Goal: Task Accomplishment & Management: Manage account settings

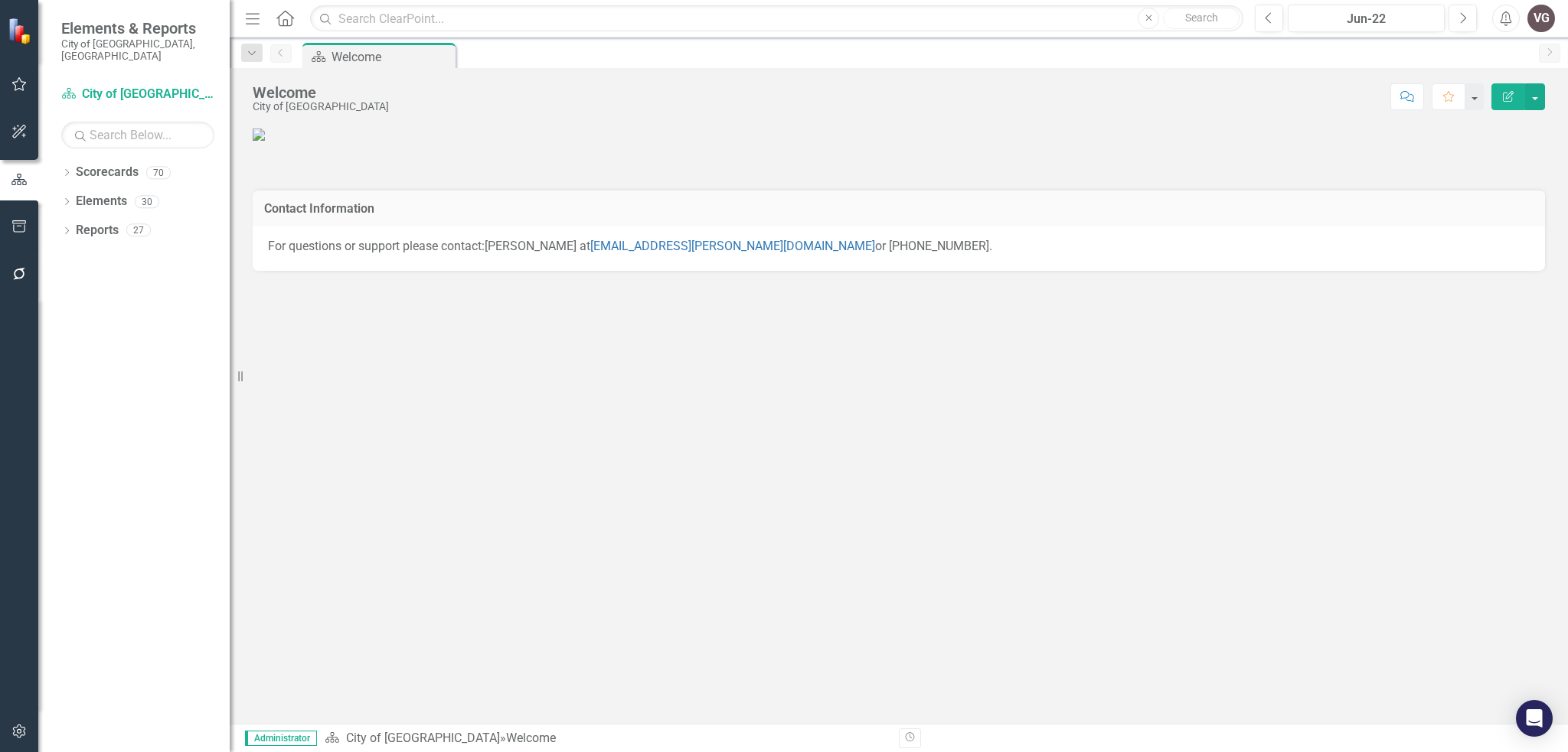
scroll to position [346, 0]
click at [1408, 23] on div "Jun-22" at bounding box center [1366, 19] width 146 height 18
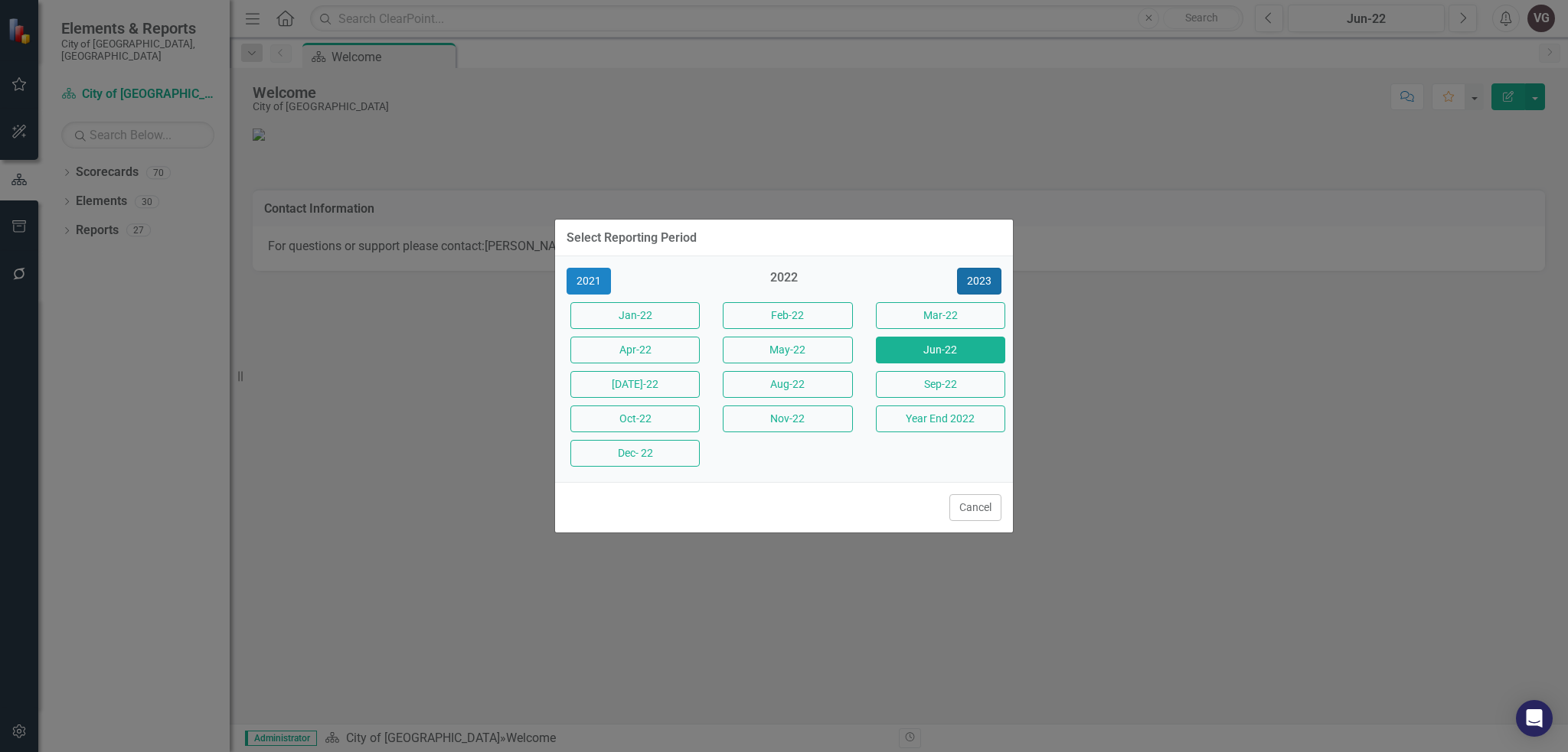
click at [977, 281] on button "2023" at bounding box center [979, 281] width 44 height 27
click at [979, 281] on button "2024" at bounding box center [979, 281] width 44 height 27
click at [637, 383] on button "[DATE]-24" at bounding box center [635, 385] width 129 height 27
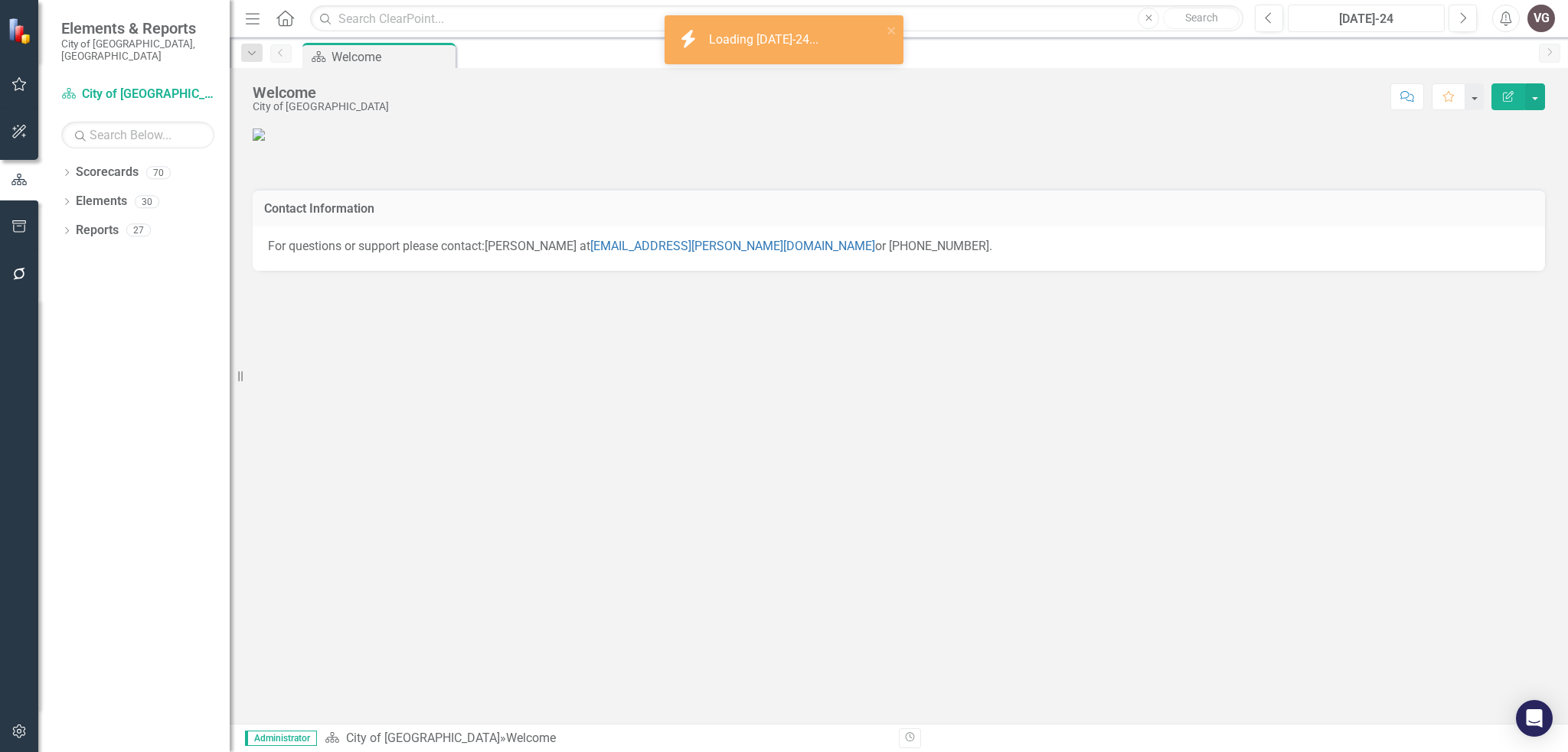
click at [1385, 14] on div "[DATE]-24" at bounding box center [1366, 19] width 146 height 18
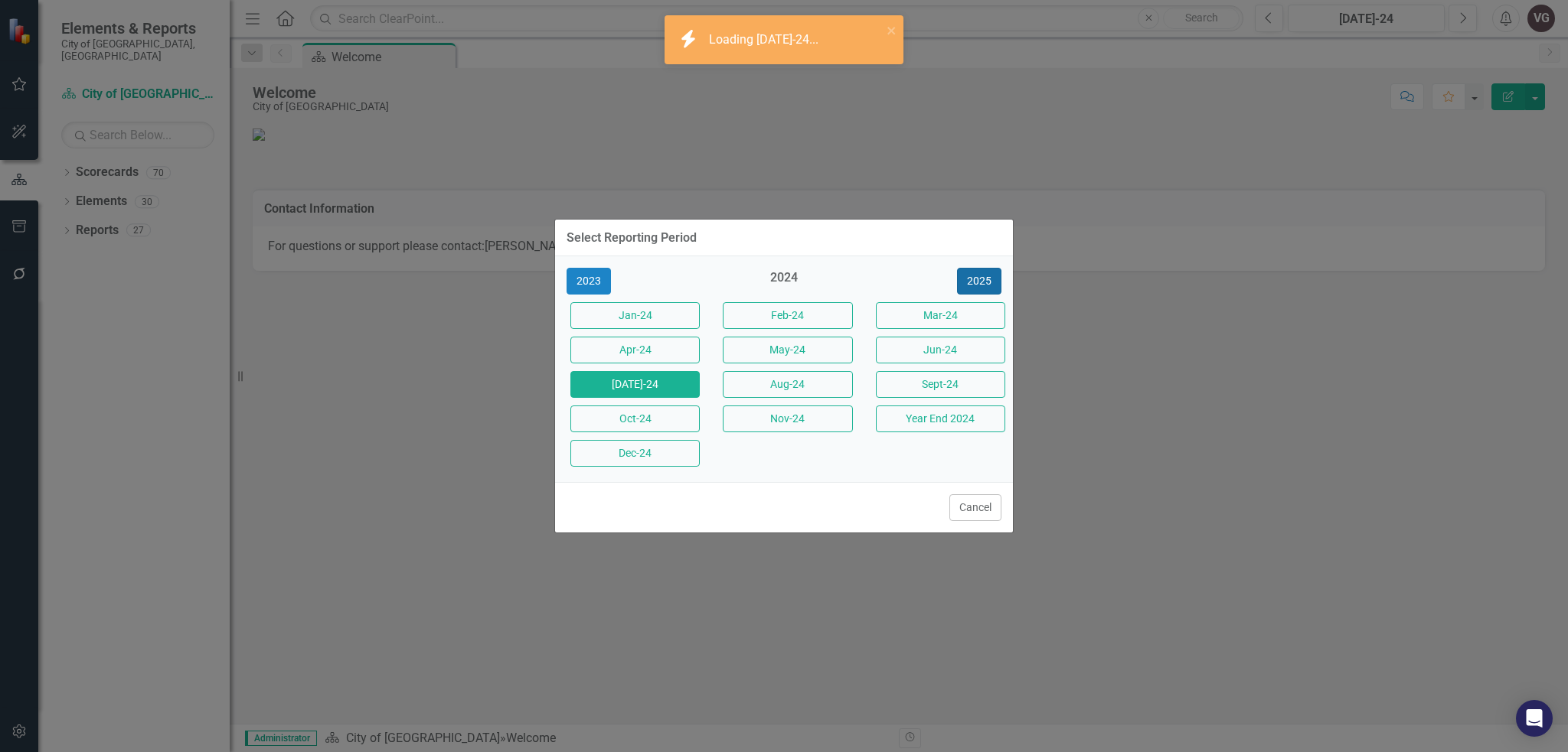
click at [994, 289] on button "2025" at bounding box center [979, 281] width 44 height 27
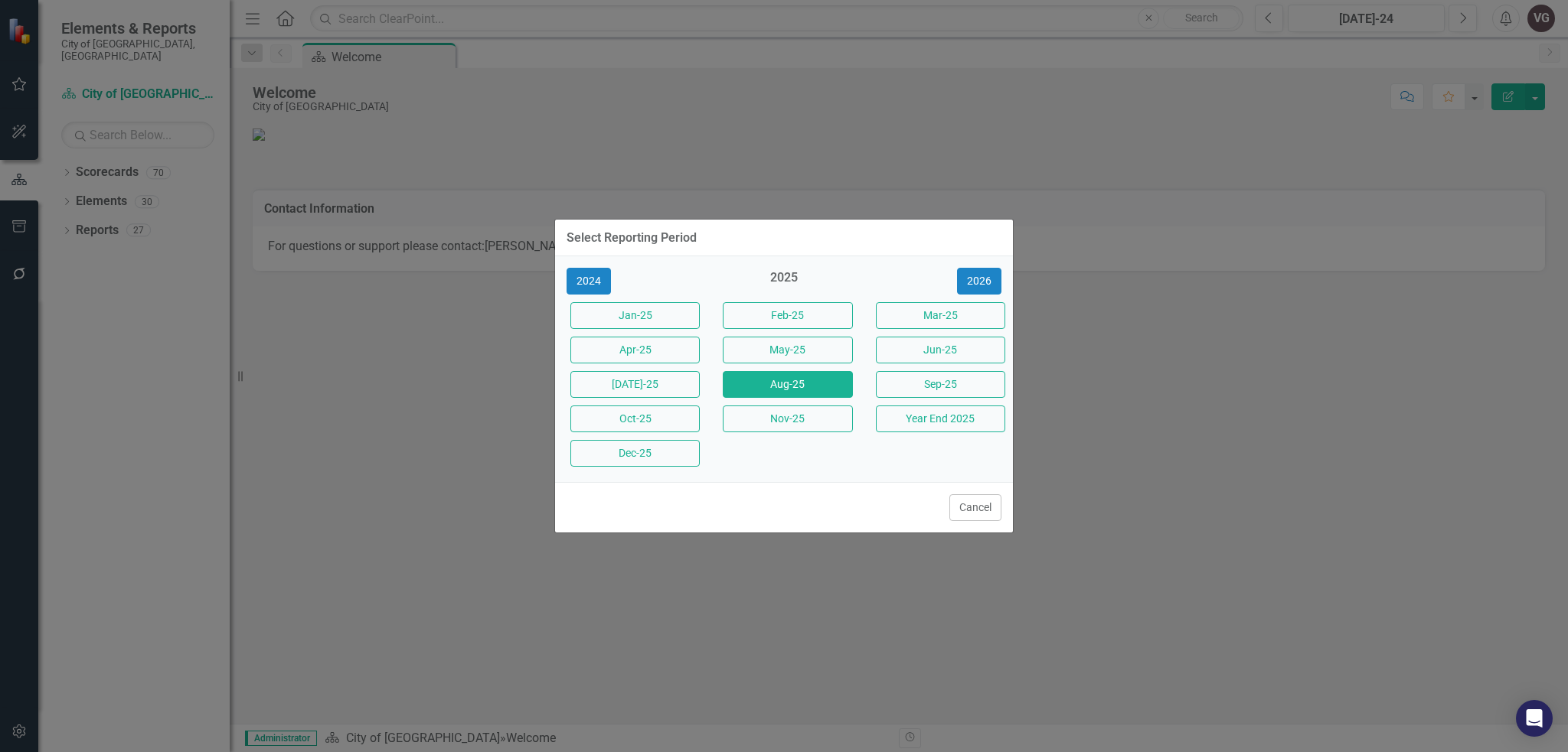
click at [769, 389] on button "Aug-25" at bounding box center [787, 385] width 129 height 27
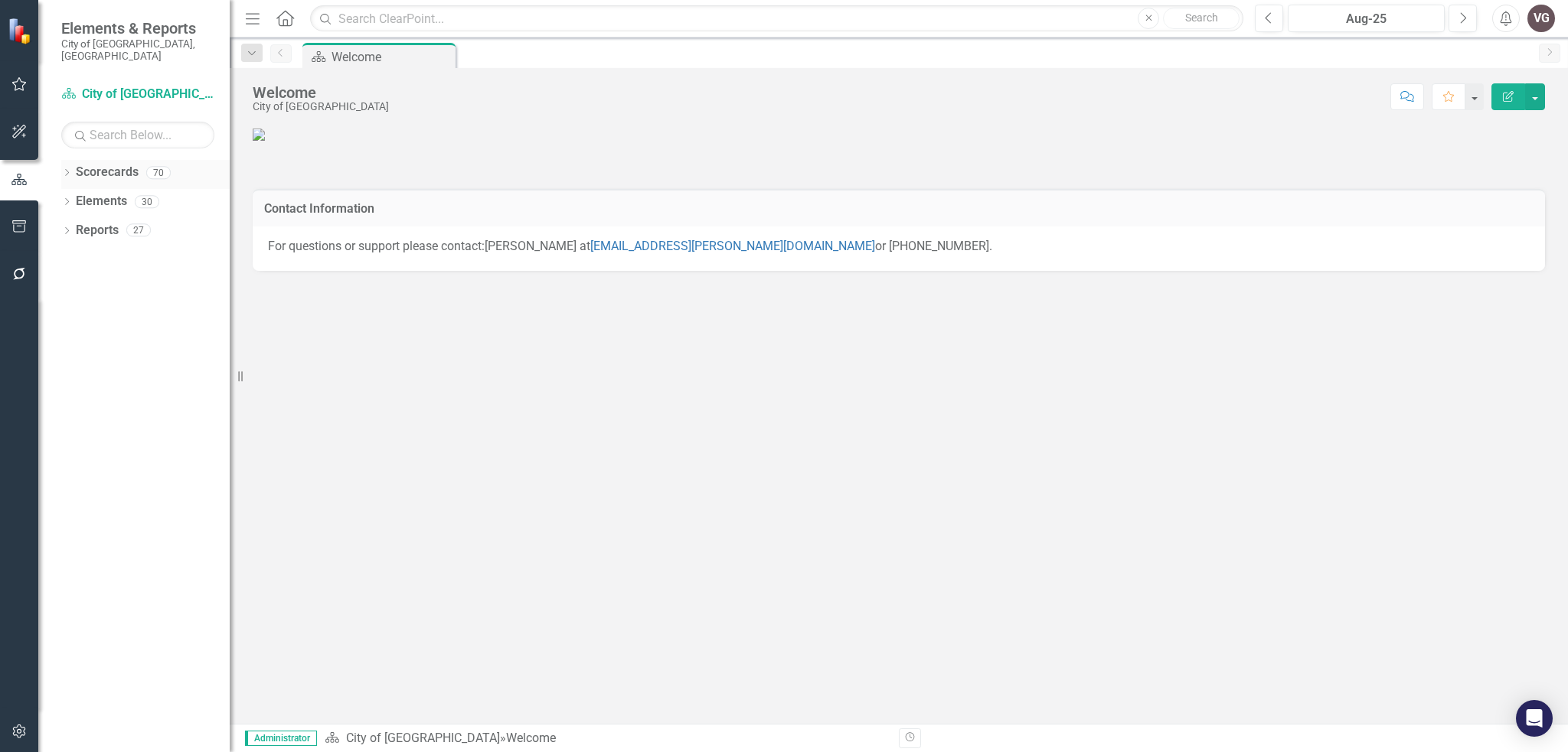
click at [61, 169] on div "Dropdown" at bounding box center [66, 175] width 11 height 13
click at [73, 226] on div "Dropdown City of [GEOGRAPHIC_DATA]" at bounding box center [149, 230] width 161 height 25
click at [74, 225] on icon "Dropdown" at bounding box center [75, 230] width 12 height 9
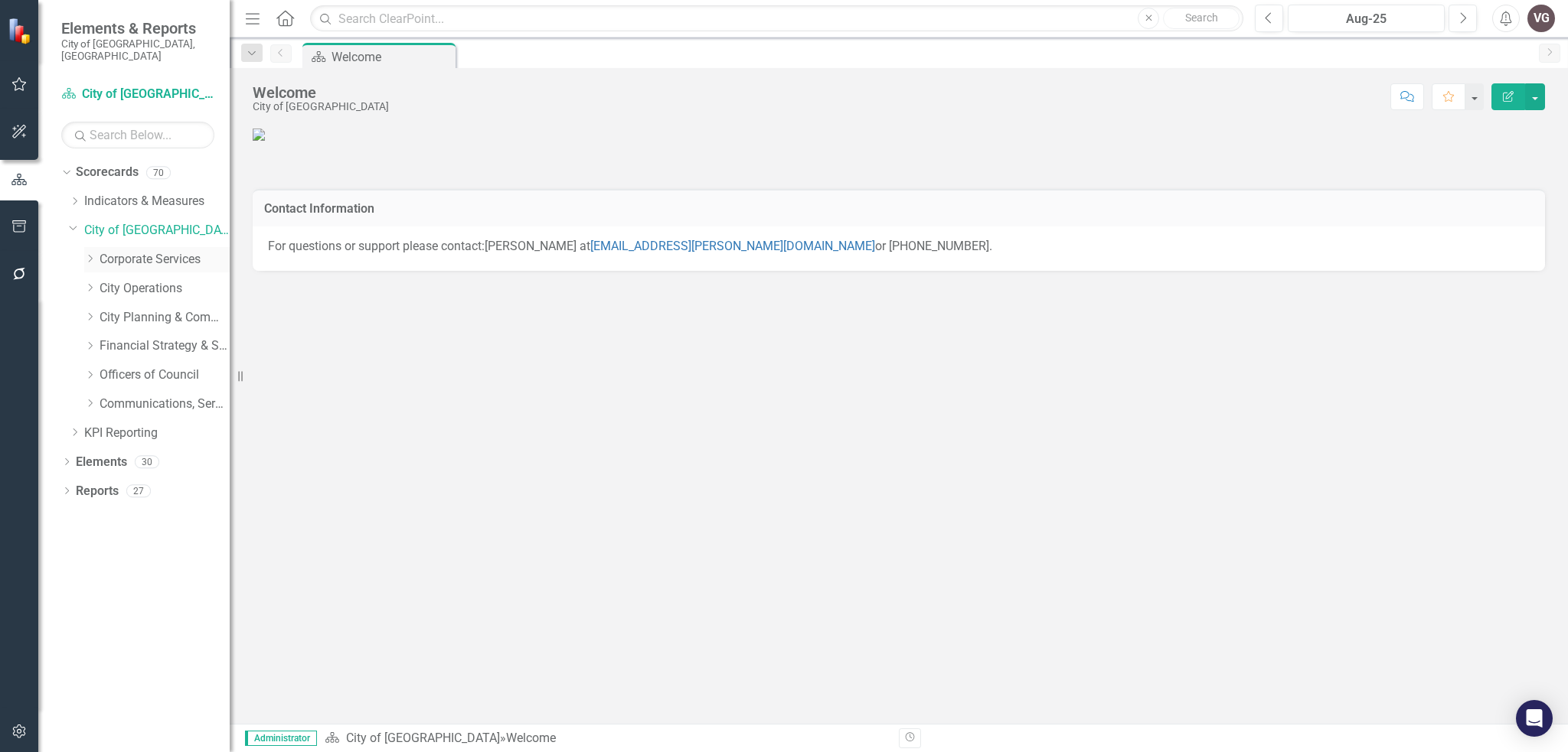
click at [86, 254] on icon "Dropdown" at bounding box center [90, 258] width 12 height 9
click at [130, 337] on link "Facilities & Fleet" at bounding box center [173, 346] width 115 height 18
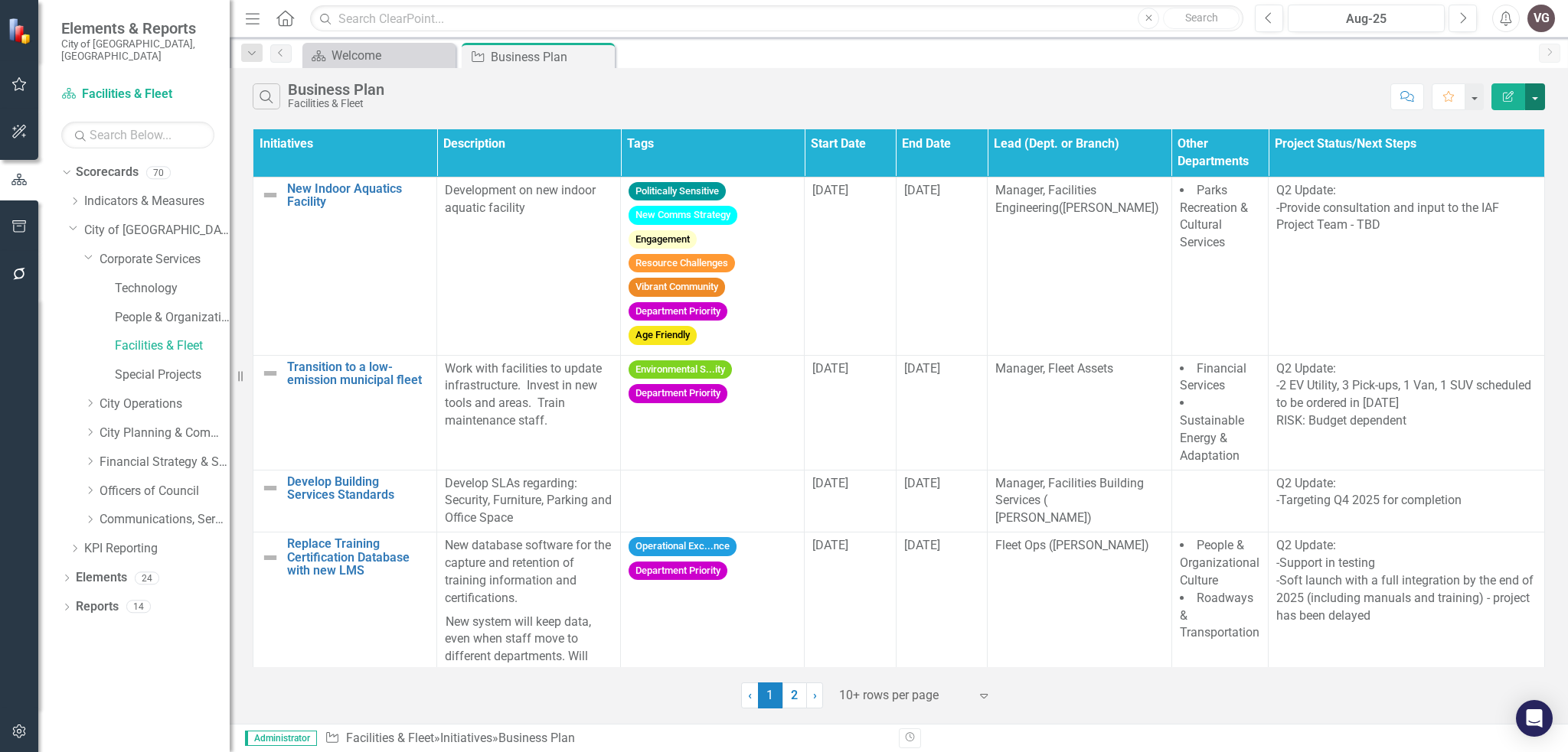
click at [1533, 85] on button "button" at bounding box center [1535, 97] width 20 height 27
click at [1482, 189] on link "Excel Export to Excel" at bounding box center [1484, 184] width 121 height 28
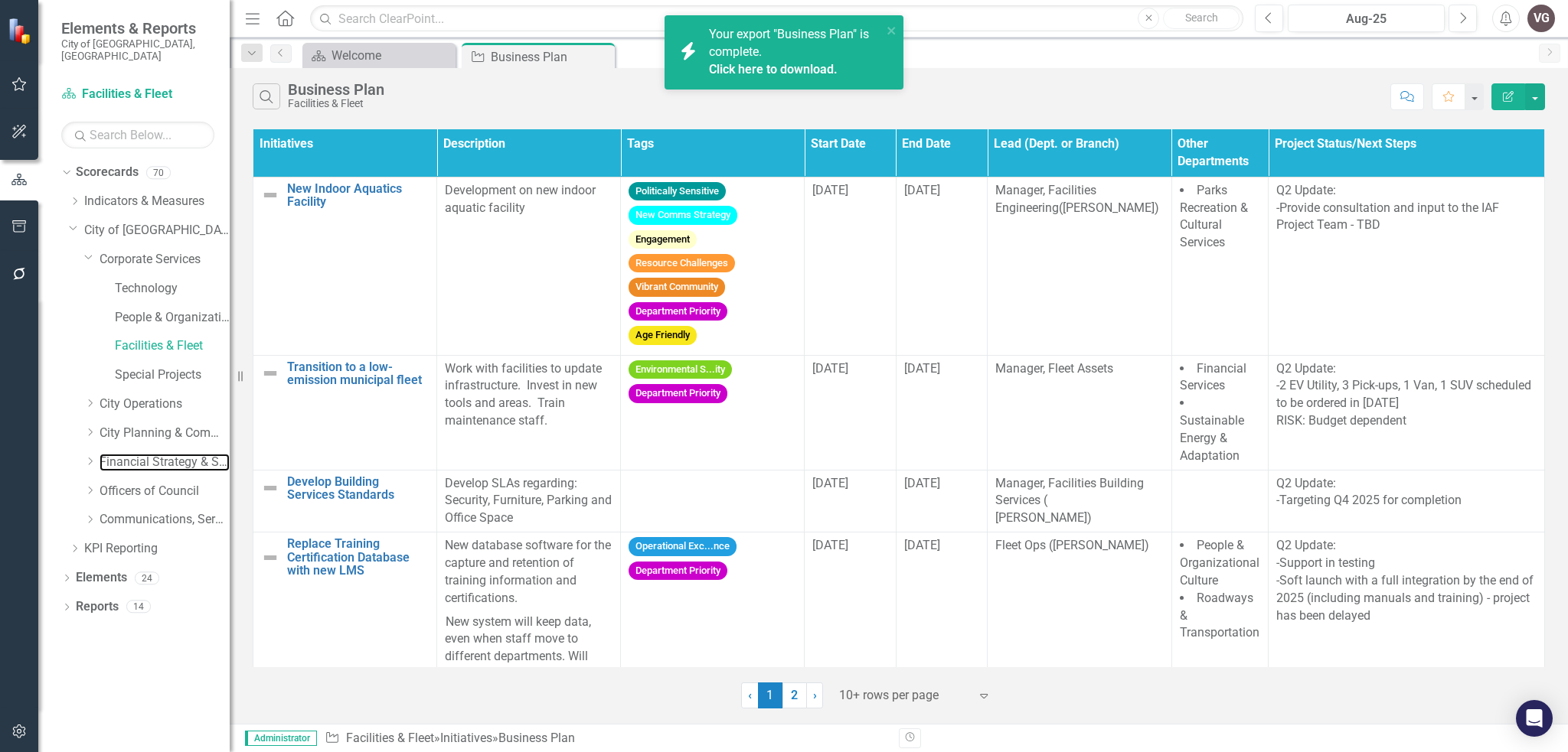
drag, startPoint x: 144, startPoint y: 446, endPoint x: 8, endPoint y: 411, distance: 140.4
click at [144, 454] on link "Financial Strategy & Sustainability" at bounding box center [164, 462] width 130 height 18
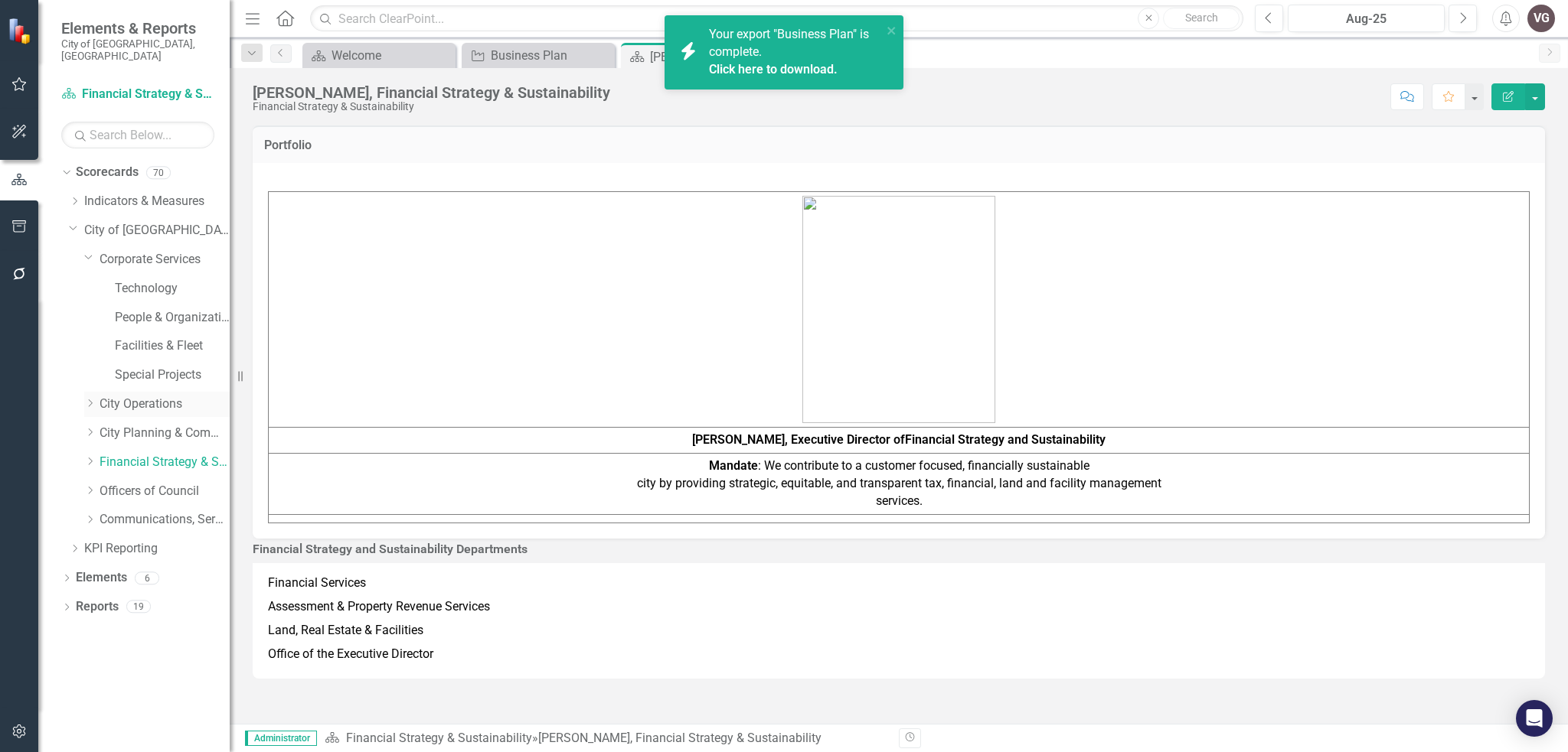
click at [87, 399] on icon "Dropdown" at bounding box center [90, 403] width 12 height 9
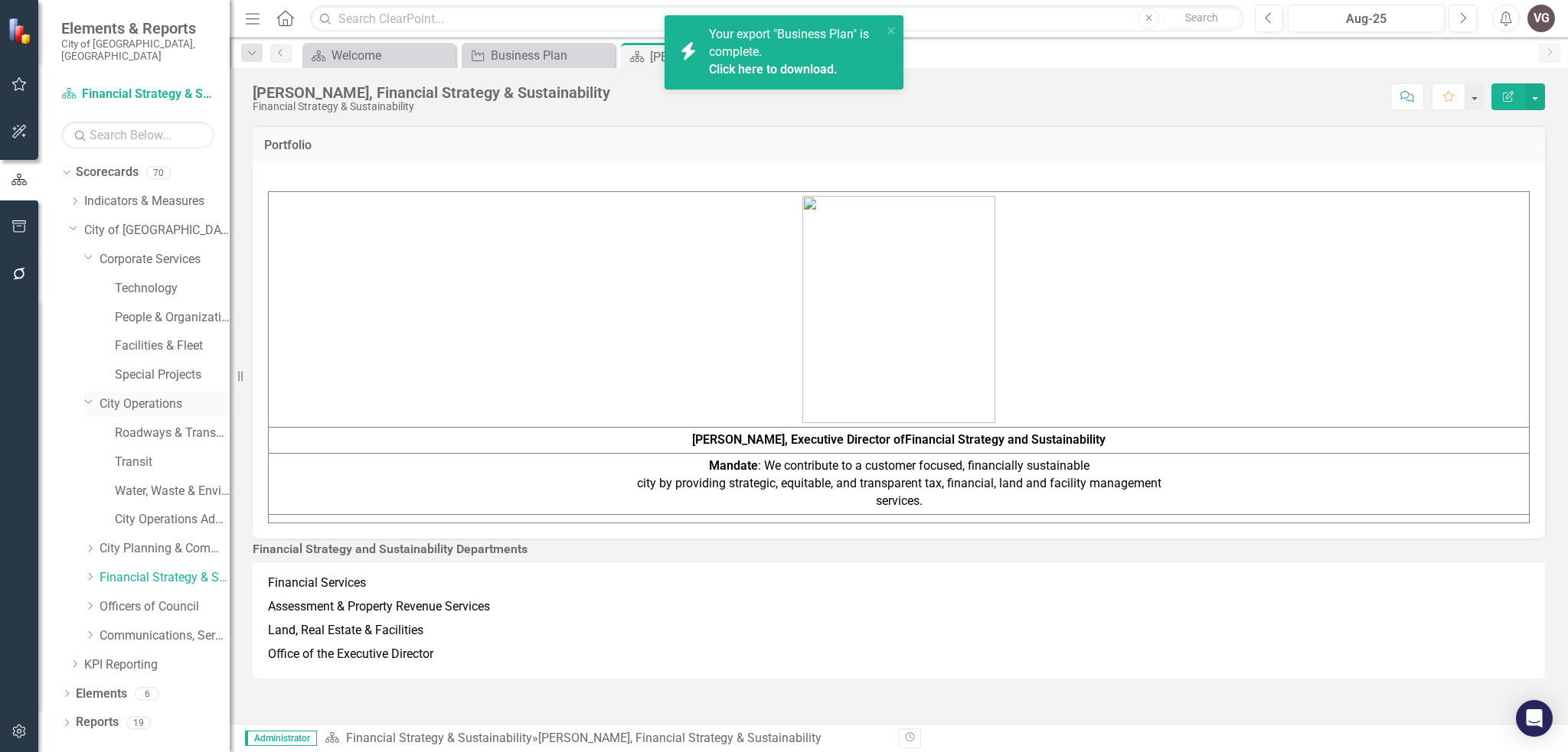
click at [89, 397] on div "Dropdown City Operations" at bounding box center [157, 405] width 145 height 25
click at [88, 396] on icon "Dropdown" at bounding box center [89, 401] width 9 height 12
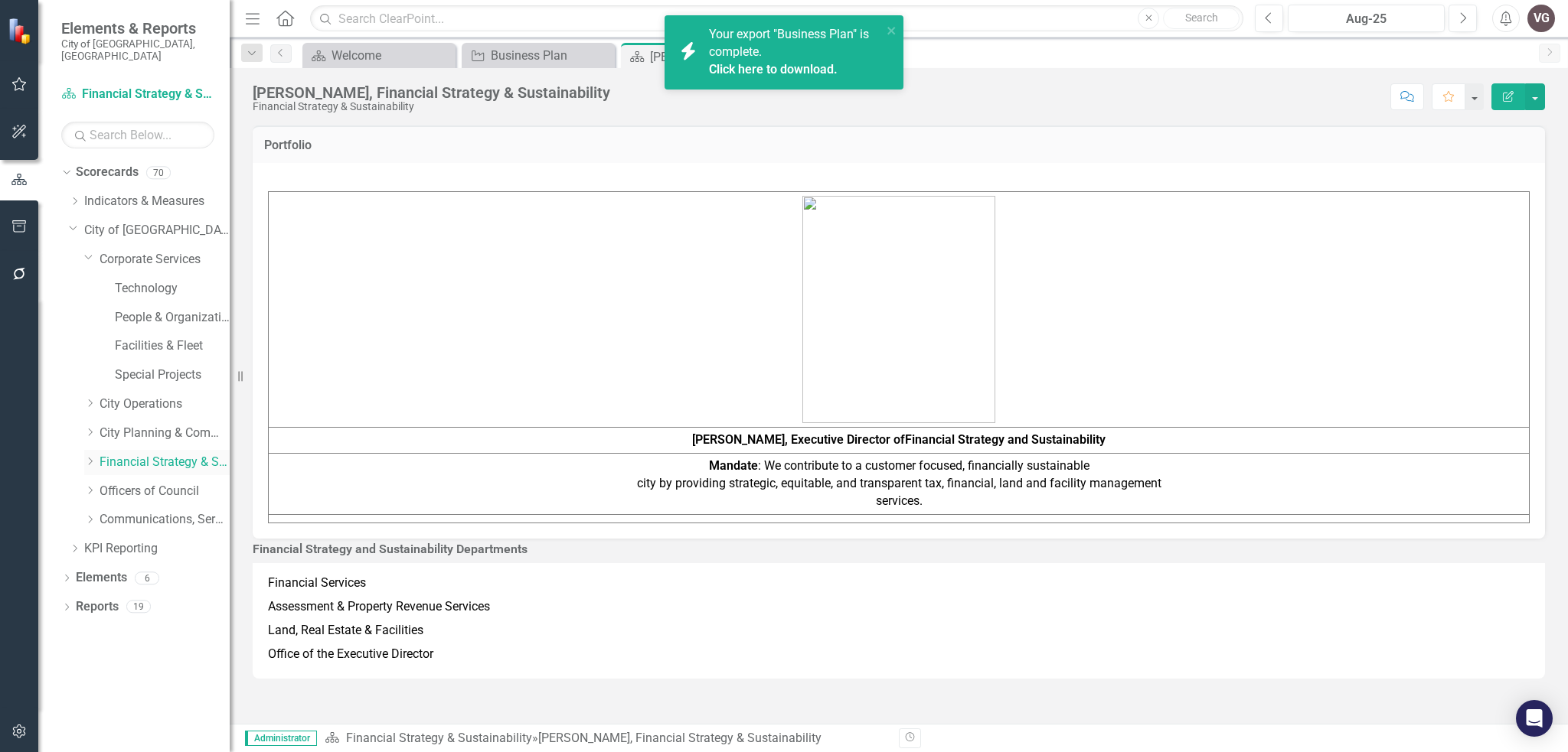
click at [88, 457] on icon "Dropdown" at bounding box center [90, 461] width 12 height 9
click at [136, 540] on link "Land, Real Estate & Economic Development" at bounding box center [173, 548] width 115 height 18
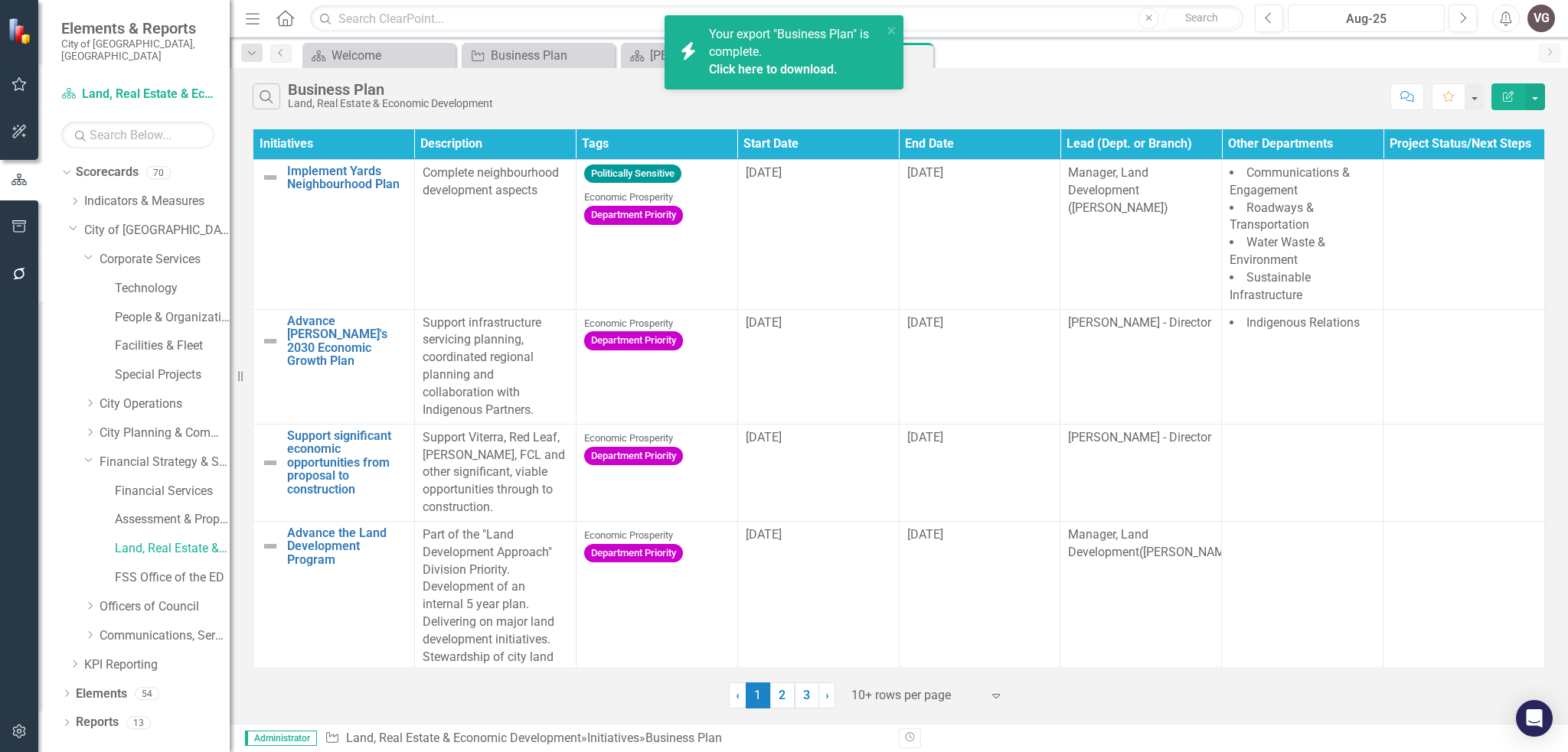
click at [1404, 18] on div "Aug-25" at bounding box center [1366, 19] width 146 height 18
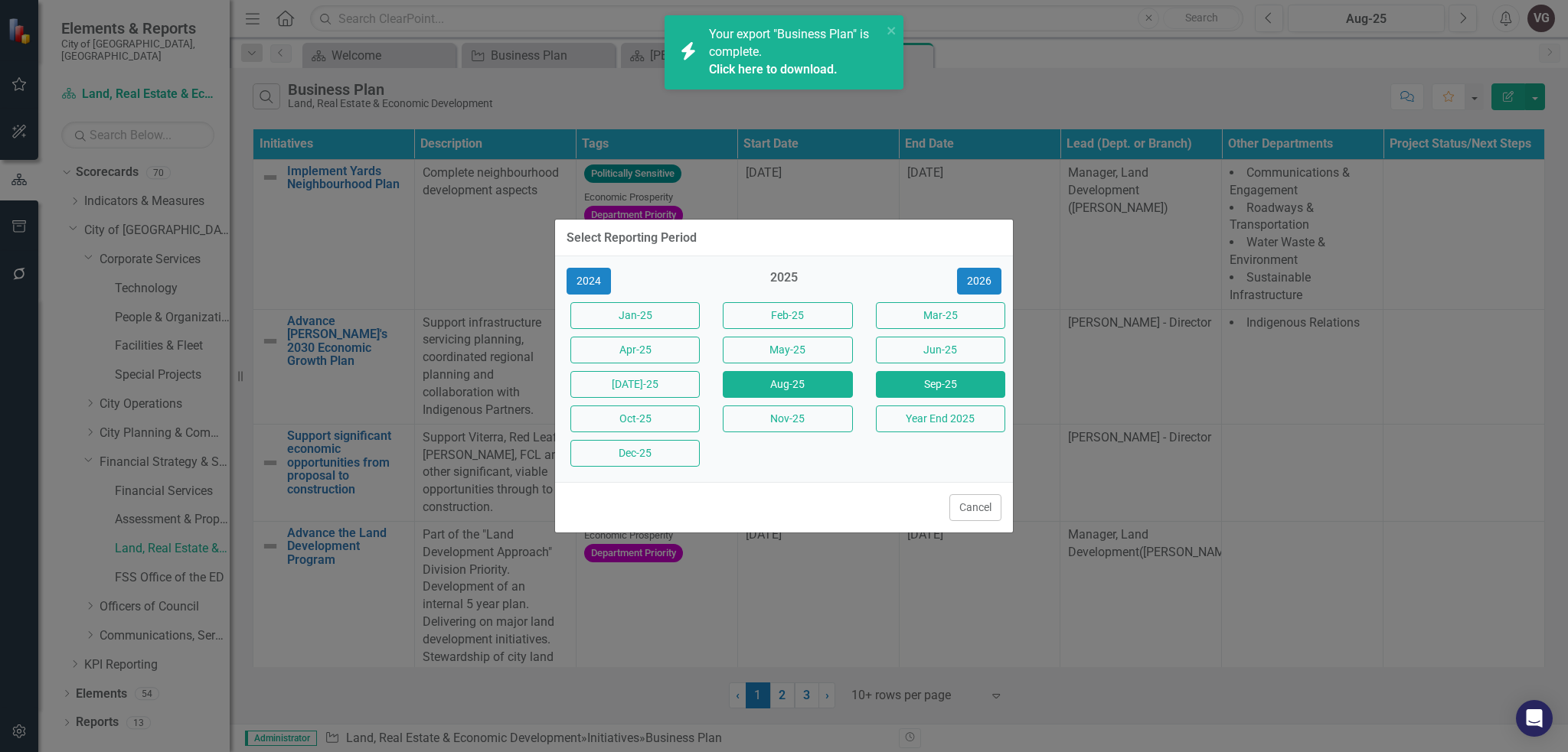
click at [903, 388] on button "Sep-25" at bounding box center [940, 385] width 129 height 27
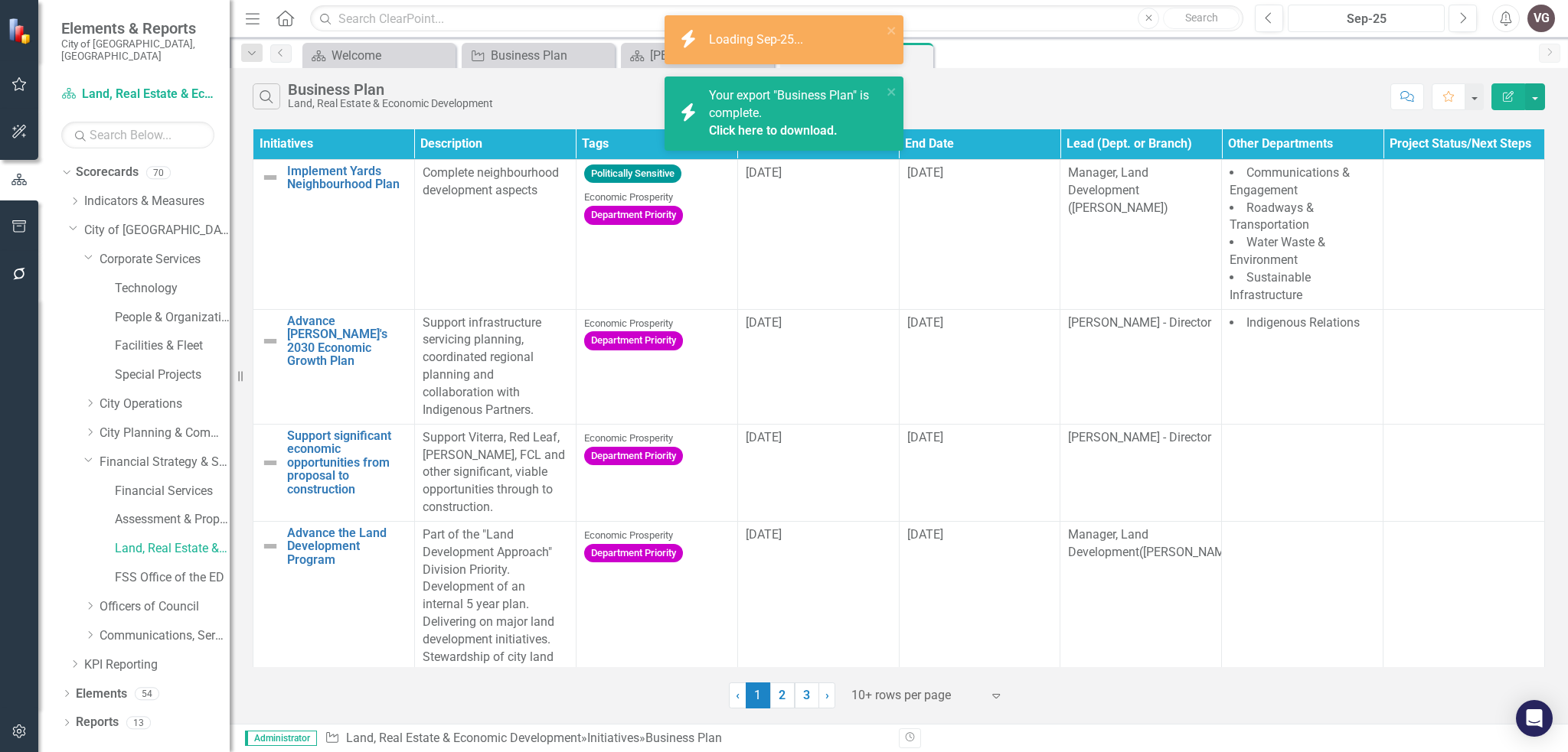
click at [1388, 14] on div "Sep-25" at bounding box center [1366, 19] width 146 height 18
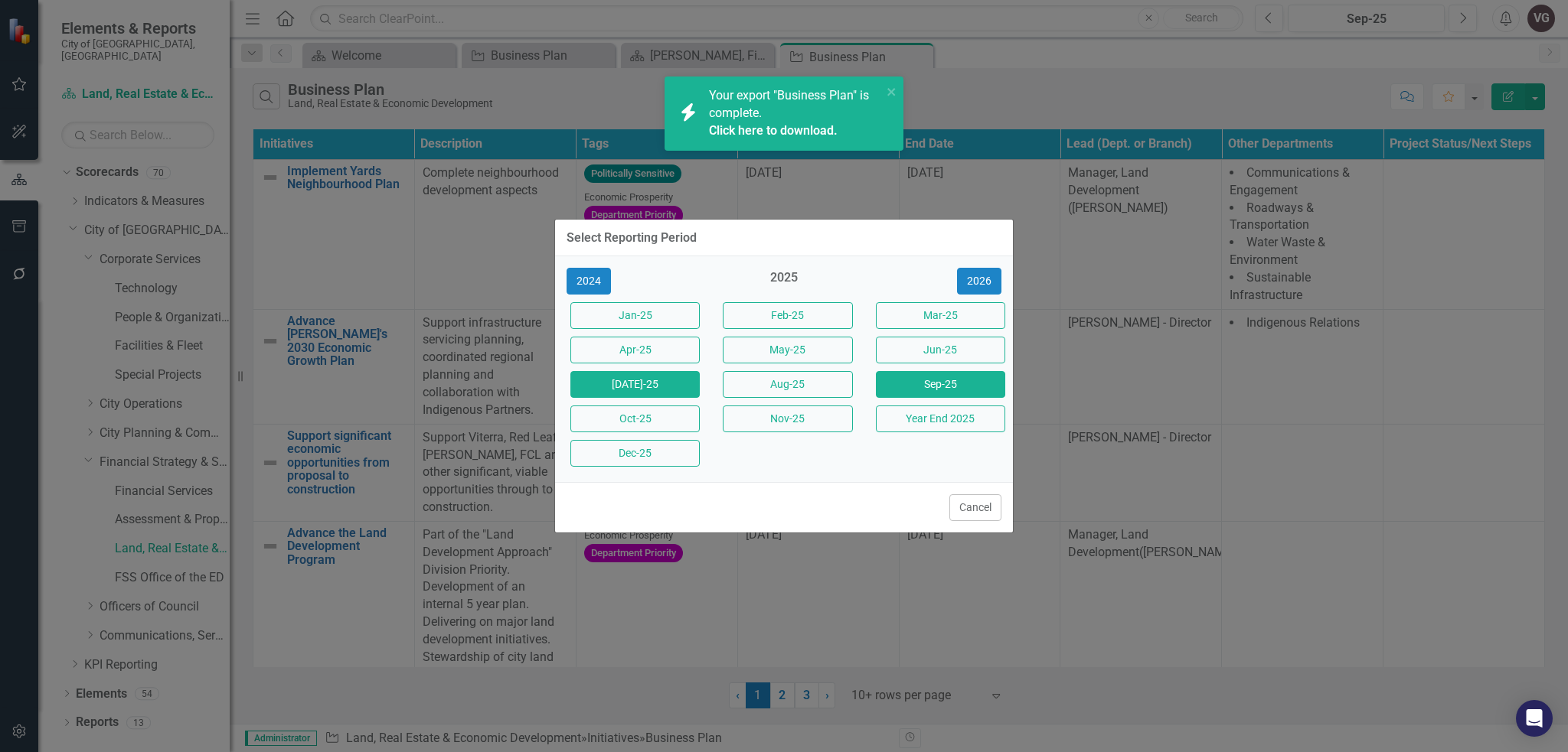
click at [646, 393] on button "[DATE]-25" at bounding box center [635, 385] width 129 height 27
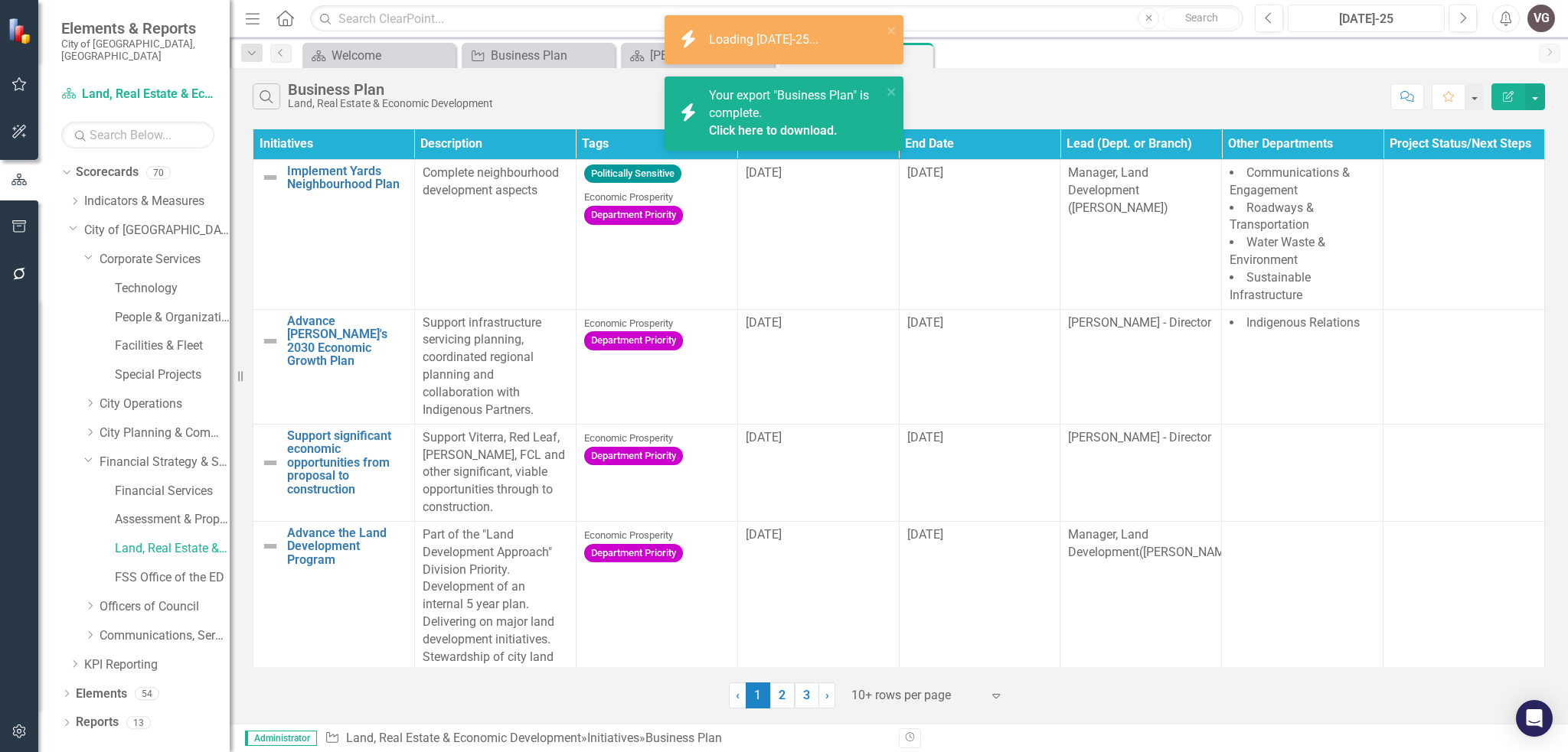
click at [1388, 19] on div "[DATE]-25" at bounding box center [1366, 19] width 146 height 18
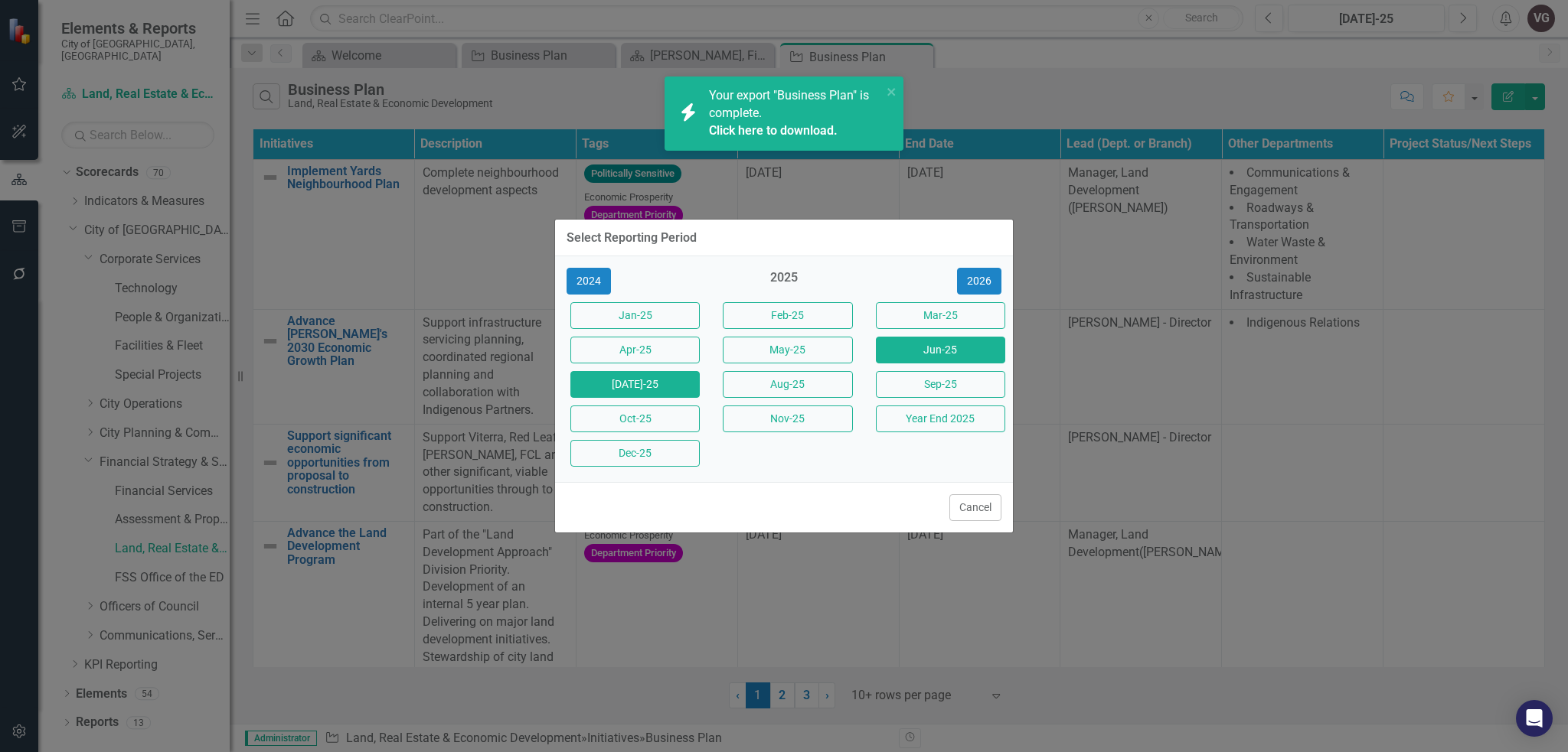
click at [909, 358] on button "Jun-25" at bounding box center [940, 350] width 129 height 27
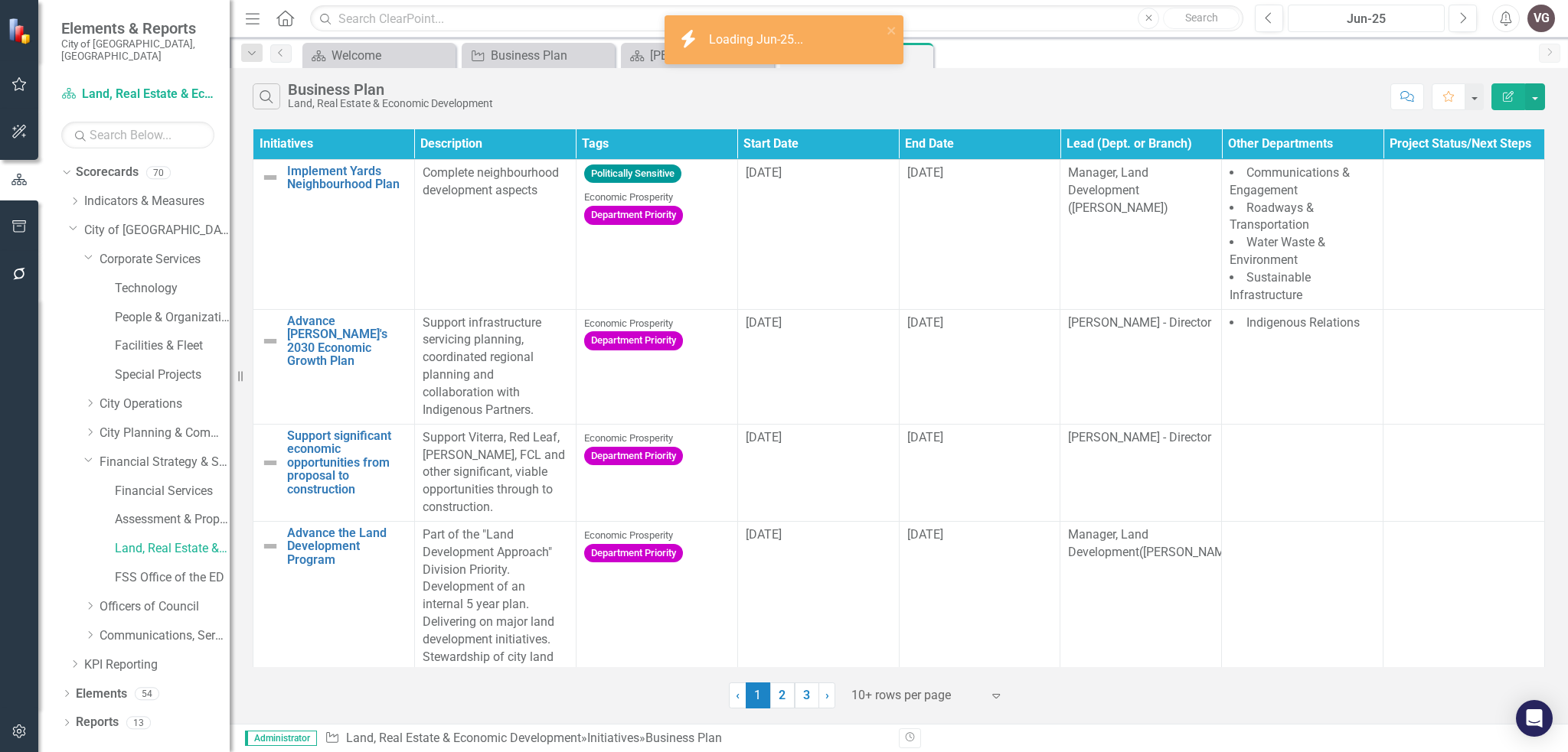
click at [1351, 17] on div "Jun-25" at bounding box center [1366, 19] width 146 height 18
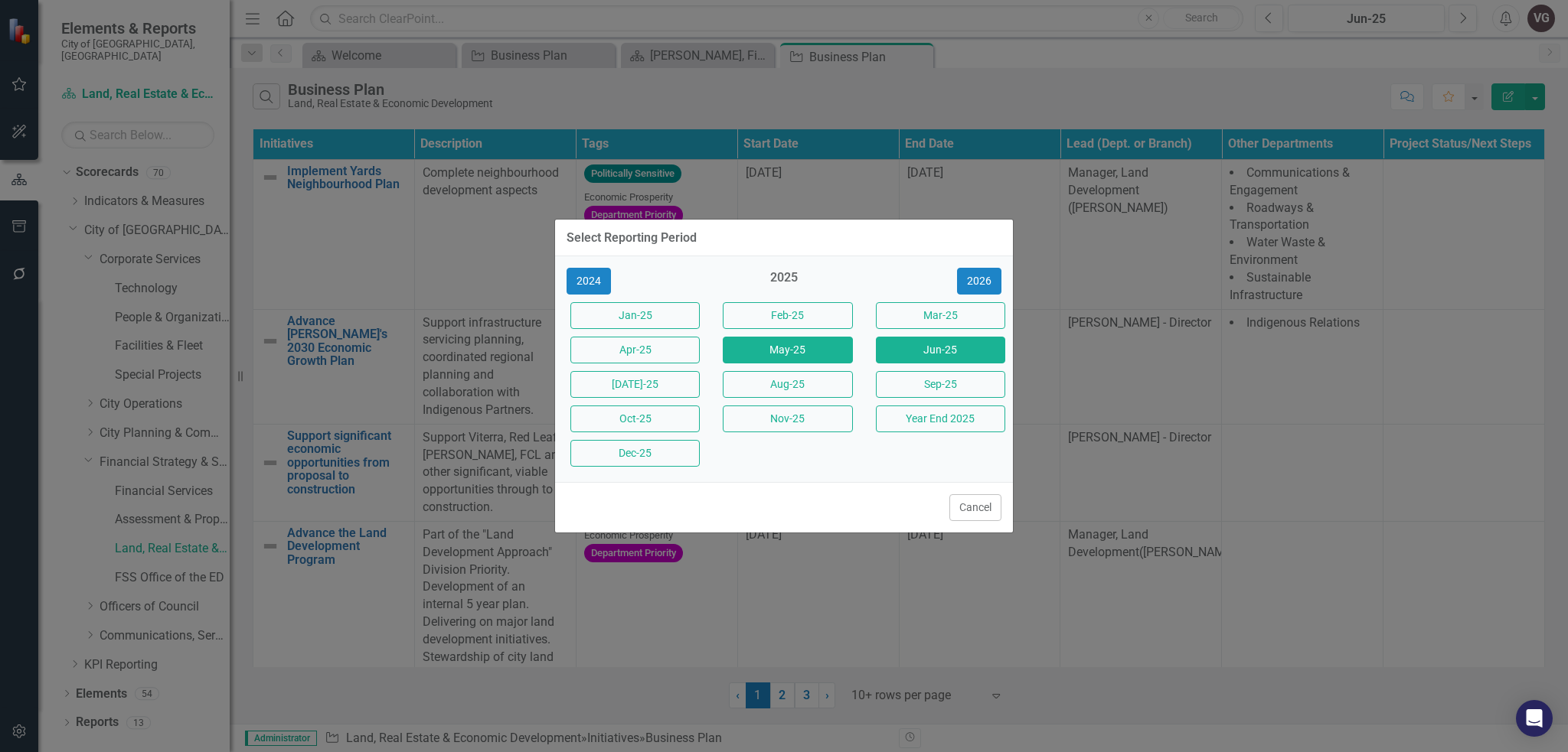
click at [790, 339] on button "May-25" at bounding box center [787, 350] width 129 height 27
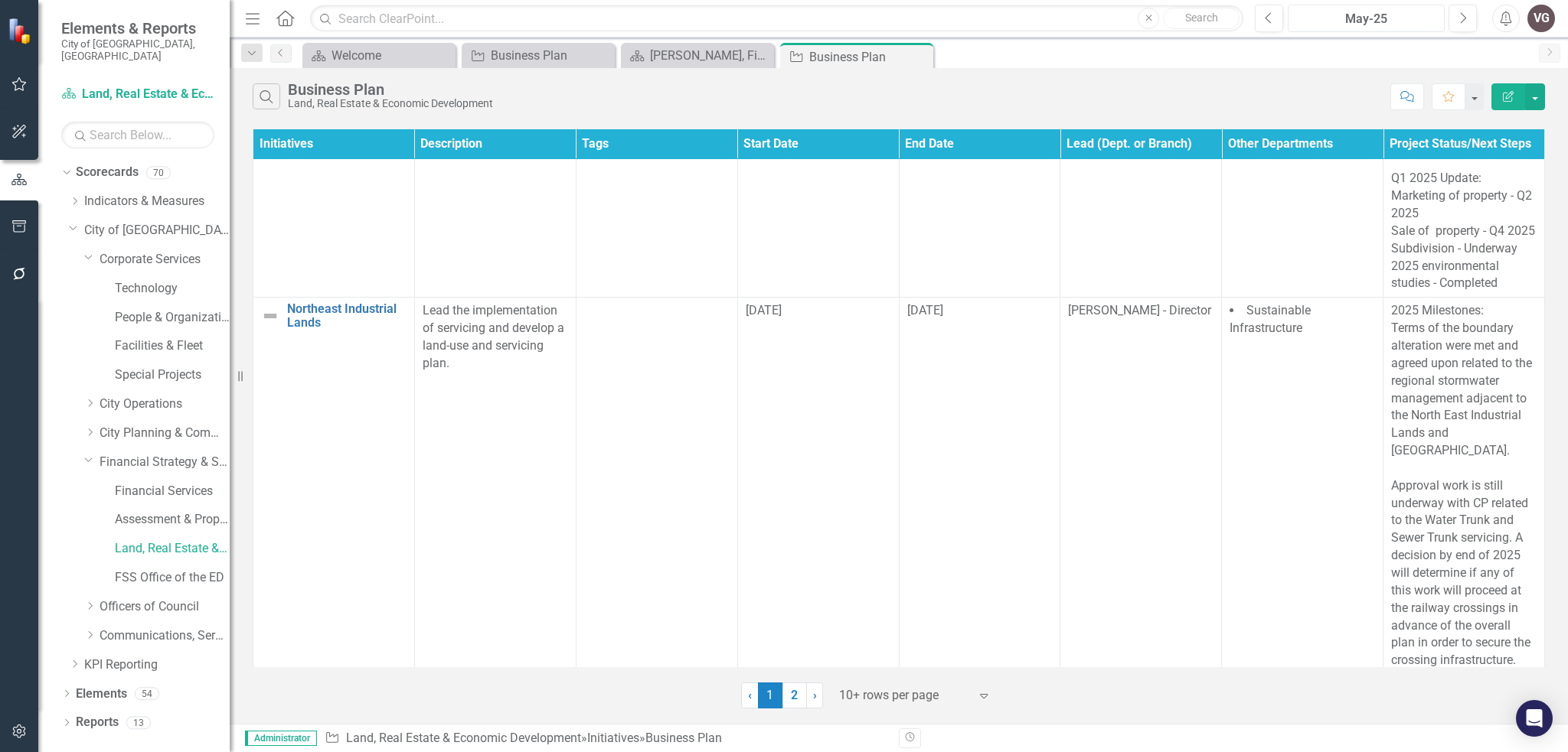
scroll to position [1598, 0]
